Goal: Task Accomplishment & Management: Complete application form

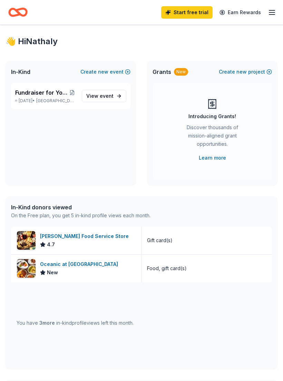
click at [184, 13] on link "Start free trial" at bounding box center [186, 12] width 51 height 12
click at [190, 12] on link "Start free trial" at bounding box center [186, 12] width 51 height 12
click at [191, 16] on link "Start free trial" at bounding box center [186, 12] width 51 height 12
click at [186, 11] on link "Start free trial" at bounding box center [186, 12] width 51 height 12
click at [192, 10] on link "Start free trial" at bounding box center [186, 12] width 51 height 12
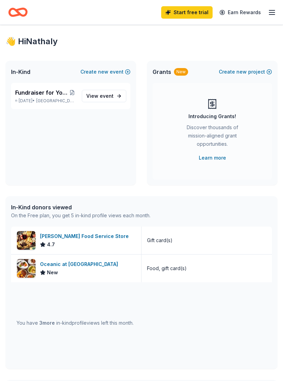
click at [193, 17] on link "Start free trial" at bounding box center [186, 12] width 51 height 12
click at [190, 14] on link "Start free trial" at bounding box center [186, 12] width 51 height 12
click at [101, 95] on span "event" at bounding box center [107, 96] width 14 height 6
click at [108, 97] on span "event" at bounding box center [107, 96] width 14 height 6
click at [187, 12] on link "Start free trial" at bounding box center [186, 12] width 51 height 12
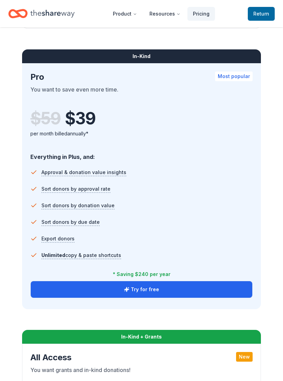
scroll to position [609, 0]
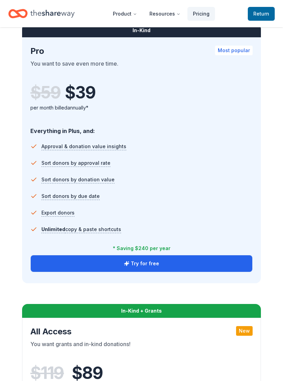
click at [143, 261] on button "Try for free" at bounding box center [141, 263] width 221 height 17
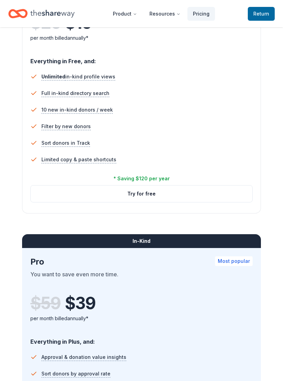
scroll to position [444, 0]
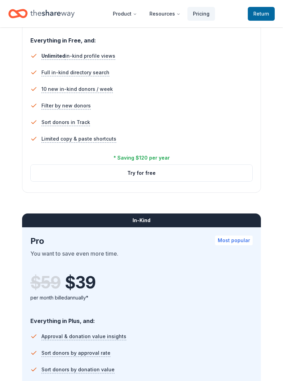
click at [133, 171] on button "Try for free" at bounding box center [141, 173] width 221 height 17
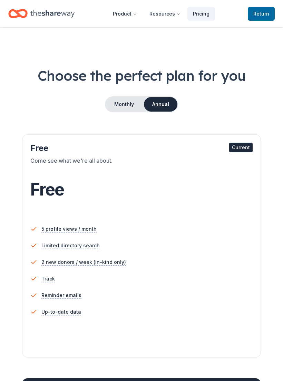
click at [114, 102] on button "Monthly" at bounding box center [124, 104] width 37 height 14
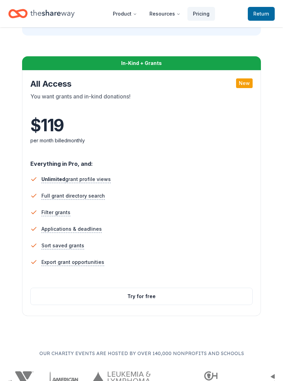
scroll to position [882, 0]
click at [63, 182] on span "Unlimited" at bounding box center [53, 179] width 24 height 6
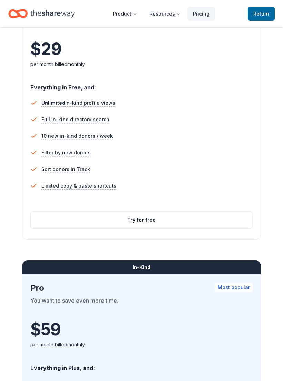
click at [132, 220] on button "Try for free" at bounding box center [141, 220] width 221 height 17
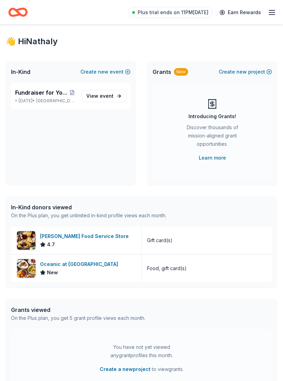
click at [105, 96] on span "event" at bounding box center [107, 96] width 14 height 6
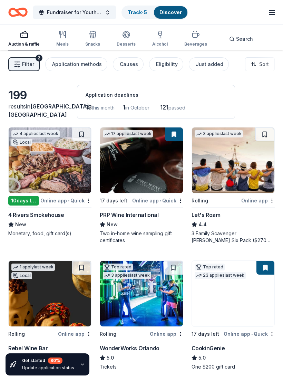
scroll to position [1, 0]
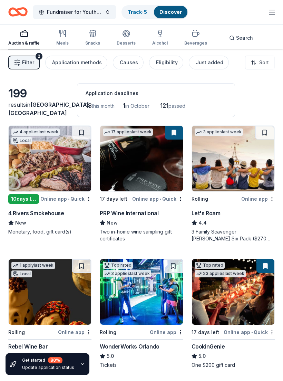
click at [20, 61] on icon "button" at bounding box center [17, 62] width 7 height 7
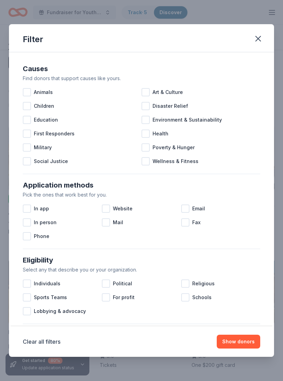
scroll to position [0, 0]
click at [27, 209] on div at bounding box center [27, 208] width 8 height 8
click at [101, 209] on div "In app" at bounding box center [62, 208] width 79 height 14
click at [25, 207] on div at bounding box center [27, 208] width 8 height 8
click at [105, 208] on div at bounding box center [106, 208] width 8 height 8
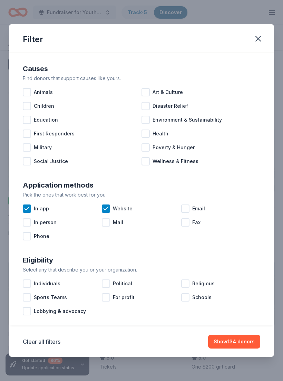
click at [185, 207] on div at bounding box center [185, 208] width 8 height 8
click at [26, 109] on div at bounding box center [27, 106] width 8 height 8
click at [27, 107] on icon at bounding box center [26, 105] width 4 height 3
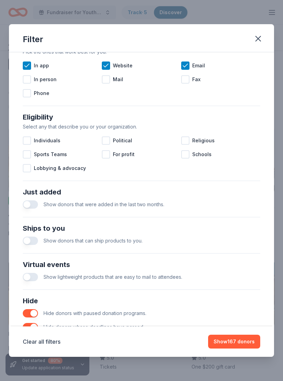
scroll to position [142, 0]
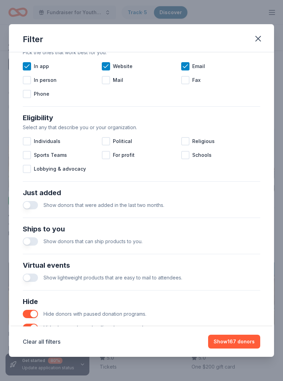
click at [185, 140] on div at bounding box center [185, 141] width 8 height 8
click at [232, 339] on button "Show 156 donors" at bounding box center [234, 341] width 52 height 14
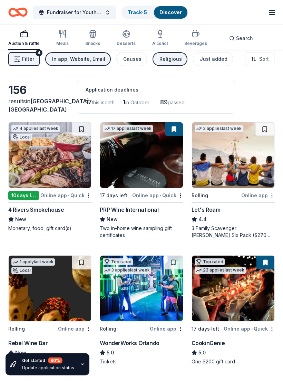
scroll to position [6, 0]
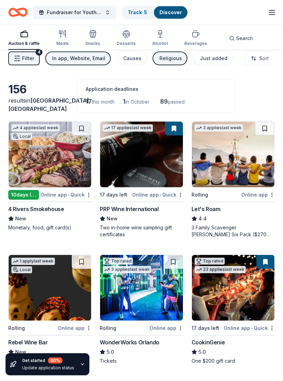
click at [45, 168] on img at bounding box center [50, 155] width 82 height 66
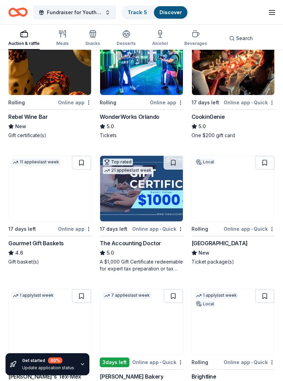
scroll to position [233, 0]
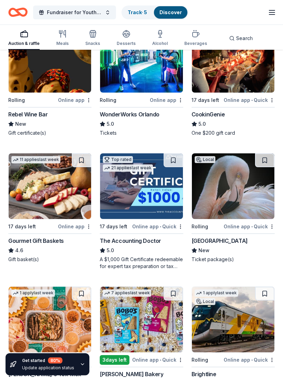
click at [52, 203] on img at bounding box center [50, 187] width 82 height 66
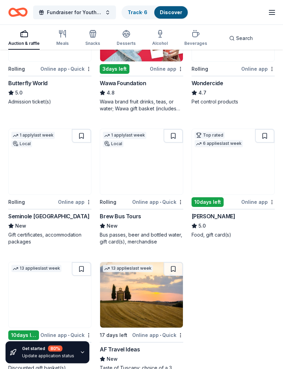
scroll to position [650, 0]
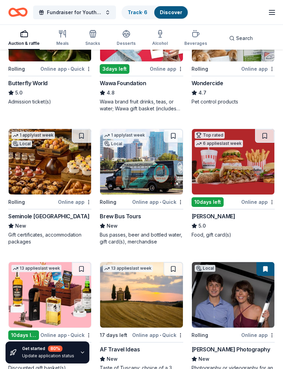
click at [44, 171] on img at bounding box center [50, 162] width 82 height 66
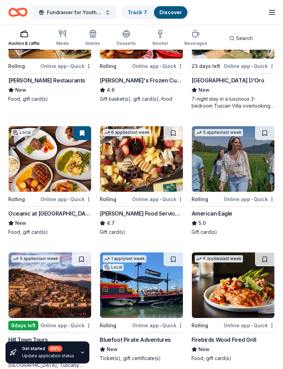
scroll to position [1053, 0]
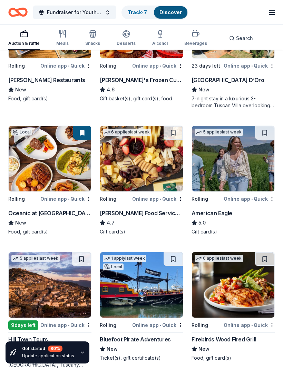
click at [38, 172] on img at bounding box center [50, 159] width 82 height 66
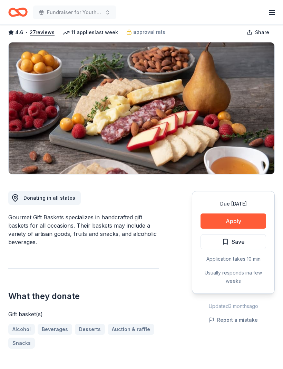
scroll to position [35, 0]
click at [220, 221] on button "Apply" at bounding box center [233, 221] width 66 height 15
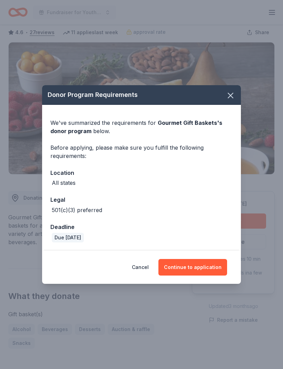
click at [196, 276] on button "Continue to application" at bounding box center [192, 267] width 69 height 17
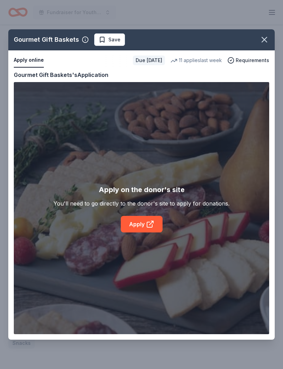
click at [137, 237] on div "Gourmet Gift Baskets Save Apply online Due [DATE] 11 applies last week Requirem…" at bounding box center [141, 184] width 266 height 311
click at [146, 239] on div "Gourmet Gift Baskets Save Apply online Due [DATE] 11 applies last week Requirem…" at bounding box center [141, 184] width 266 height 311
click at [154, 233] on div "Gourmet Gift Baskets Save Apply online Due [DATE] 11 applies last week Requirem…" at bounding box center [141, 184] width 266 height 311
click at [142, 237] on div "Gourmet Gift Baskets Save Apply online Due [DATE] 11 applies last week Requirem…" at bounding box center [141, 184] width 266 height 311
click at [192, 235] on div "Gourmet Gift Baskets Save Apply online Due [DATE] 11 applies last week Requirem…" at bounding box center [141, 184] width 266 height 311
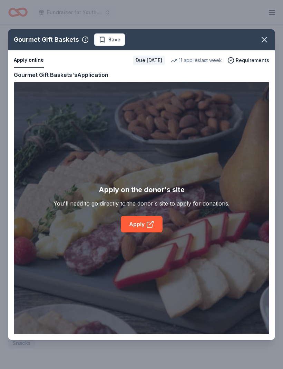
click at [156, 235] on div "Gourmet Gift Baskets Save Apply online Due [DATE] 11 applies last week Requirem…" at bounding box center [141, 184] width 266 height 311
click at [139, 238] on div "Gourmet Gift Baskets Save Apply online Due [DATE] 11 applies last week Requirem…" at bounding box center [141, 184] width 266 height 311
click at [144, 237] on div "Gourmet Gift Baskets Save Apply online Due [DATE] 11 applies last week Requirem…" at bounding box center [141, 184] width 266 height 311
click at [146, 236] on div "Gourmet Gift Baskets Save Apply online Due [DATE] 11 applies last week Requirem…" at bounding box center [141, 184] width 266 height 311
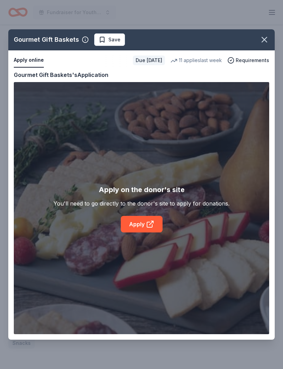
click at [28, 72] on div "Gourmet Gift Baskets Save Apply online Due [DATE] 11 applies last week Requirem…" at bounding box center [141, 184] width 266 height 311
click at [140, 234] on div "Gourmet Gift Baskets Save Apply online Due [DATE] 11 applies last week Requirem…" at bounding box center [141, 184] width 266 height 311
click at [189, 155] on div "Gourmet Gift Baskets Save Apply online Due [DATE] 11 applies last week Requirem…" at bounding box center [141, 184] width 266 height 311
click at [109, 52] on div "Gourmet Gift Baskets Save Apply online Due in 17 days 11 applies last week Requ…" at bounding box center [141, 184] width 266 height 311
click at [105, 55] on div "Gourmet Gift Baskets Save Apply online Due in 17 days 11 applies last week Requ…" at bounding box center [141, 184] width 266 height 311
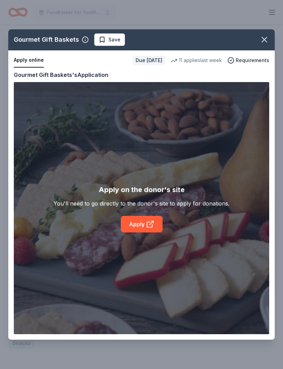
click at [263, 47] on button "button" at bounding box center [264, 39] width 15 height 15
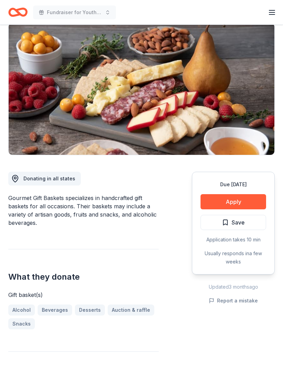
click at [228, 224] on span "Save" at bounding box center [233, 222] width 23 height 9
click at [218, 200] on button "Apply" at bounding box center [233, 201] width 66 height 15
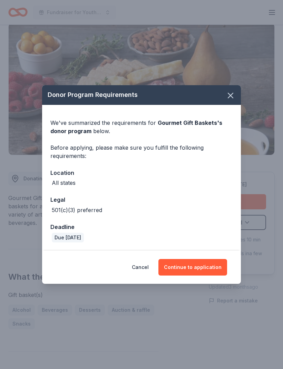
click at [200, 276] on button "Continue to application" at bounding box center [192, 267] width 69 height 17
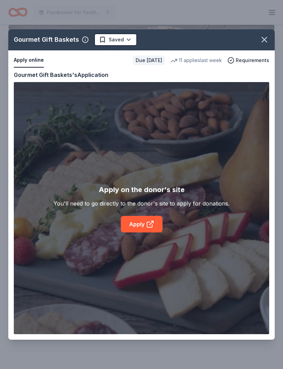
click at [145, 236] on div "Gourmet Gift Baskets Saved Apply online Due in 17 days 11 applies last week Req…" at bounding box center [141, 184] width 266 height 311
click at [142, 234] on div "Gourmet Gift Baskets Saved Apply online Due in 17 days 11 applies last week Req…" at bounding box center [141, 184] width 266 height 311
click at [141, 231] on div "Gourmet Gift Baskets Saved Apply online Due in 17 days 11 applies last week Req…" at bounding box center [141, 184] width 266 height 311
click at [261, 45] on icon "button" at bounding box center [264, 40] width 10 height 10
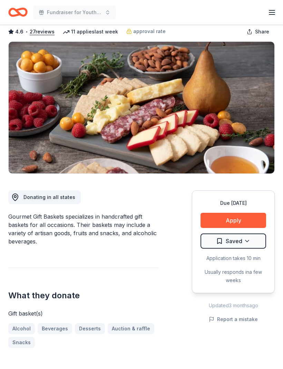
scroll to position [0, 0]
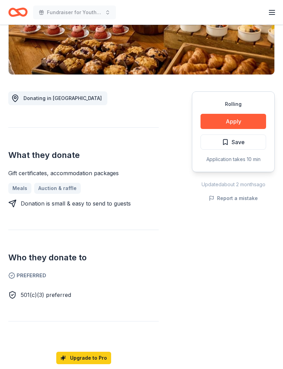
scroll to position [135, 0]
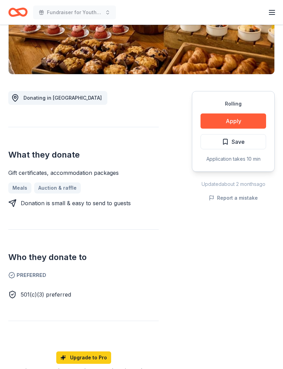
click at [236, 129] on button "Apply" at bounding box center [233, 121] width 66 height 15
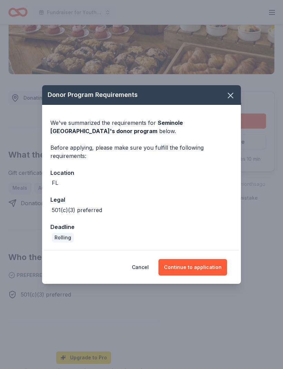
click at [196, 276] on button "Continue to application" at bounding box center [192, 267] width 69 height 17
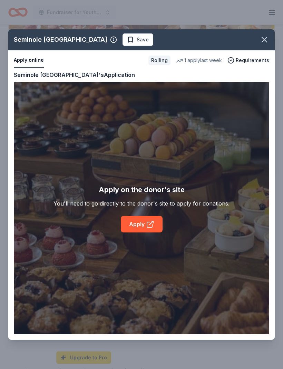
click at [145, 235] on div "Seminole Hard Rock Hotel & Casino Hollywood Save Apply online Rolling 1 apply l…" at bounding box center [141, 184] width 266 height 311
click at [142, 237] on div "Seminole Hard Rock Hotel & Casino Hollywood Save Apply online Rolling 1 apply l…" at bounding box center [141, 184] width 266 height 311
click at [184, 47] on div "Seminole Hard Rock Hotel & Casino Hollywood Save Apply online Rolling 1 apply l…" at bounding box center [141, 184] width 266 height 311
click at [268, 45] on icon "button" at bounding box center [264, 40] width 10 height 10
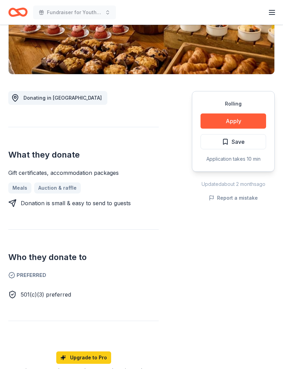
click at [242, 146] on span "Save" at bounding box center [237, 141] width 13 height 9
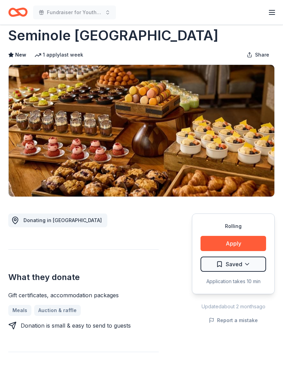
scroll to position [0, 0]
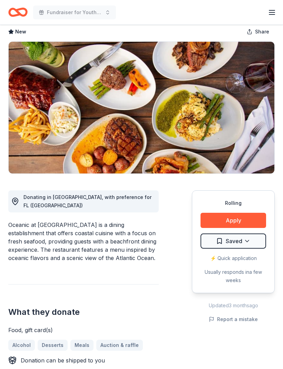
scroll to position [36, 0]
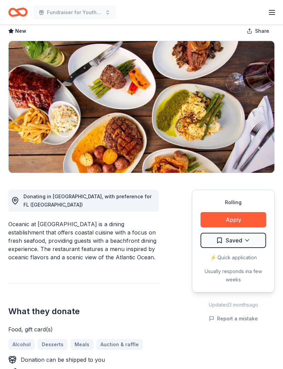
click at [235, 223] on button "Apply" at bounding box center [233, 220] width 66 height 15
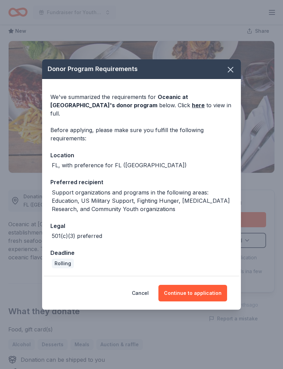
click at [202, 301] on button "Continue to application" at bounding box center [192, 293] width 69 height 17
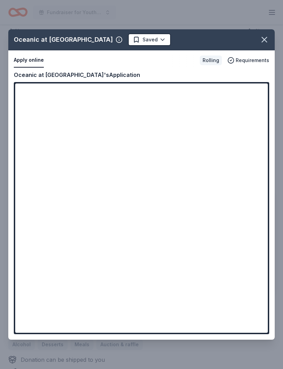
click at [263, 45] on icon "button" at bounding box center [264, 40] width 10 height 10
